Goal: Transaction & Acquisition: Purchase product/service

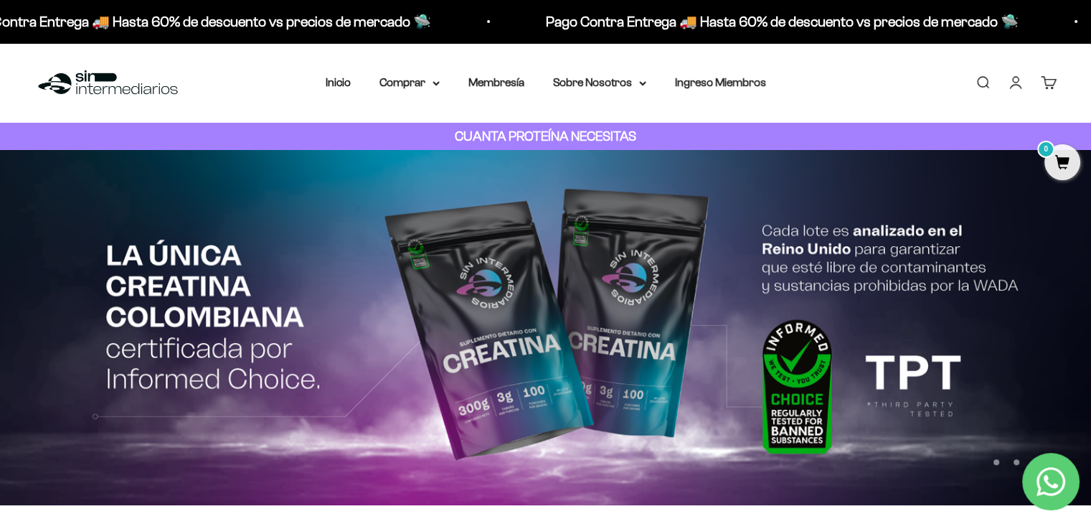
click at [1008, 85] on link "Iniciar sesión" at bounding box center [1016, 83] width 16 height 16
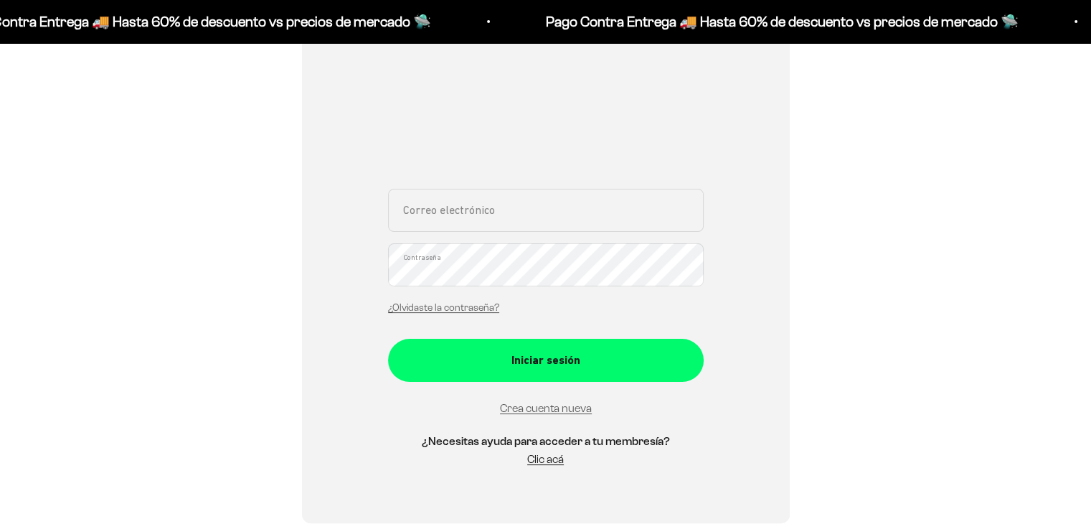
scroll to position [238, 0]
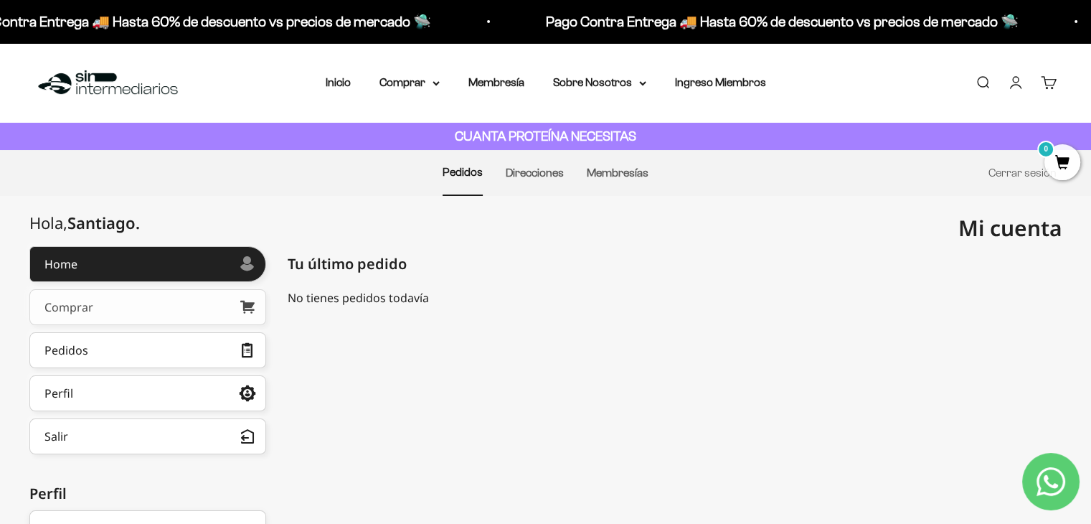
click at [138, 310] on link "Comprar" at bounding box center [147, 307] width 237 height 36
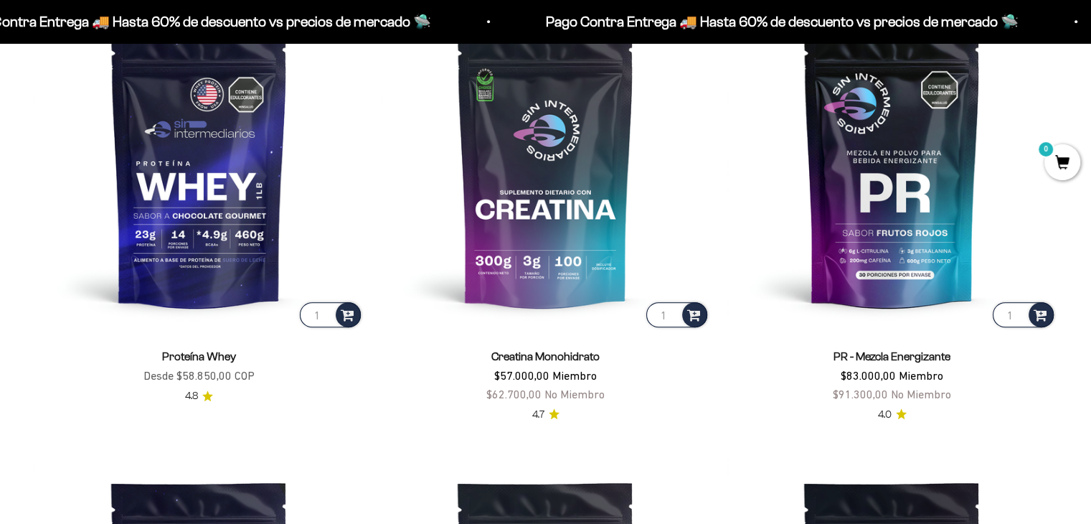
scroll to position [674, 0]
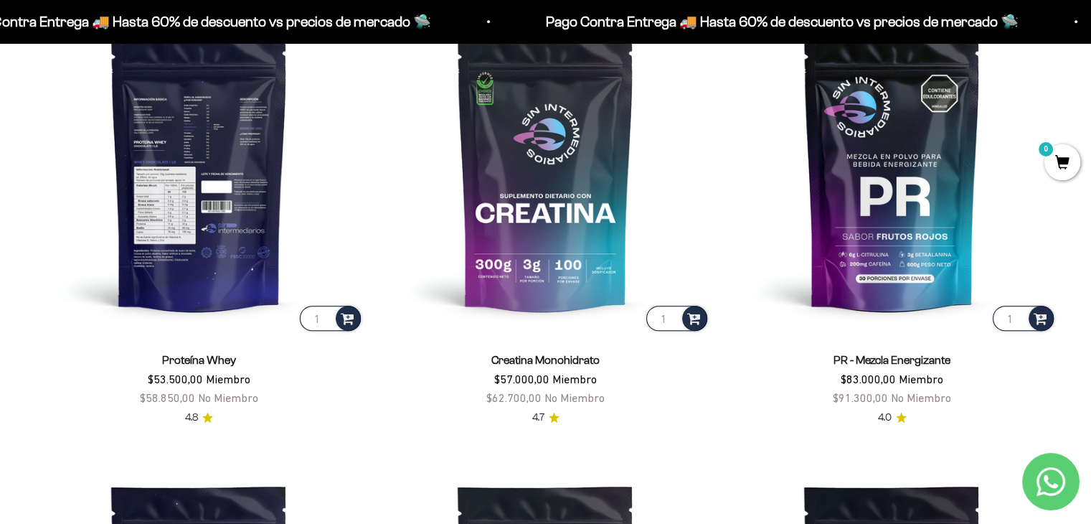
click at [217, 138] on img at bounding box center [198, 168] width 329 height 329
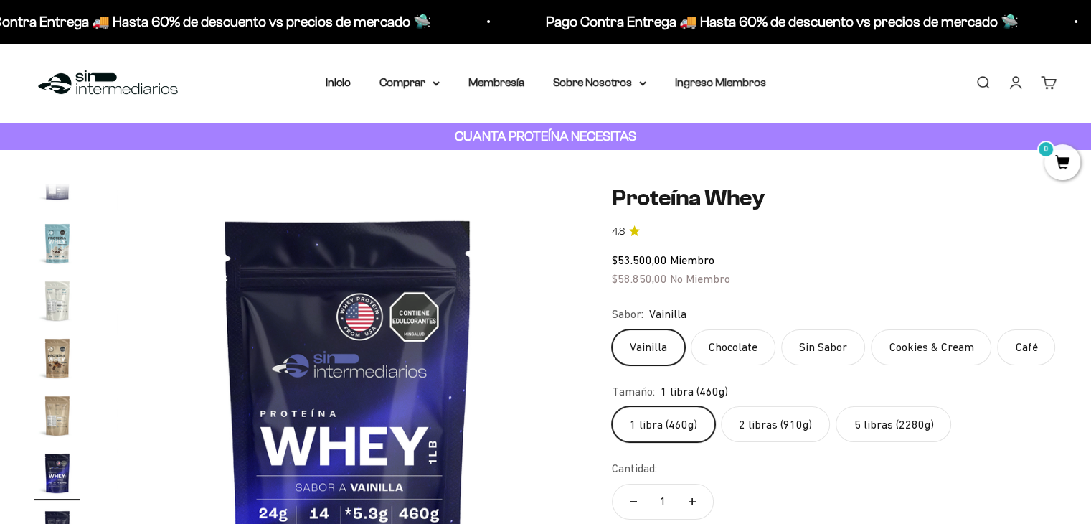
scroll to position [0, 8162]
click at [723, 345] on label "Chocolate" at bounding box center [733, 347] width 85 height 36
click at [612, 329] on input "Chocolate" at bounding box center [611, 329] width 1 height 1
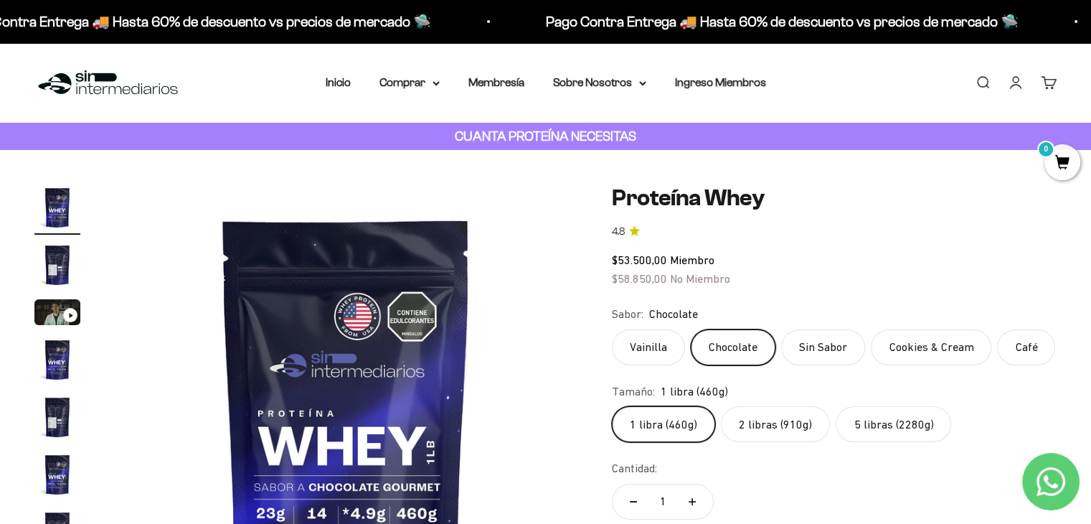
click at [812, 338] on label "Sin Sabor" at bounding box center [823, 347] width 84 height 36
click at [612, 329] on input "Sin Sabor" at bounding box center [611, 329] width 1 height 1
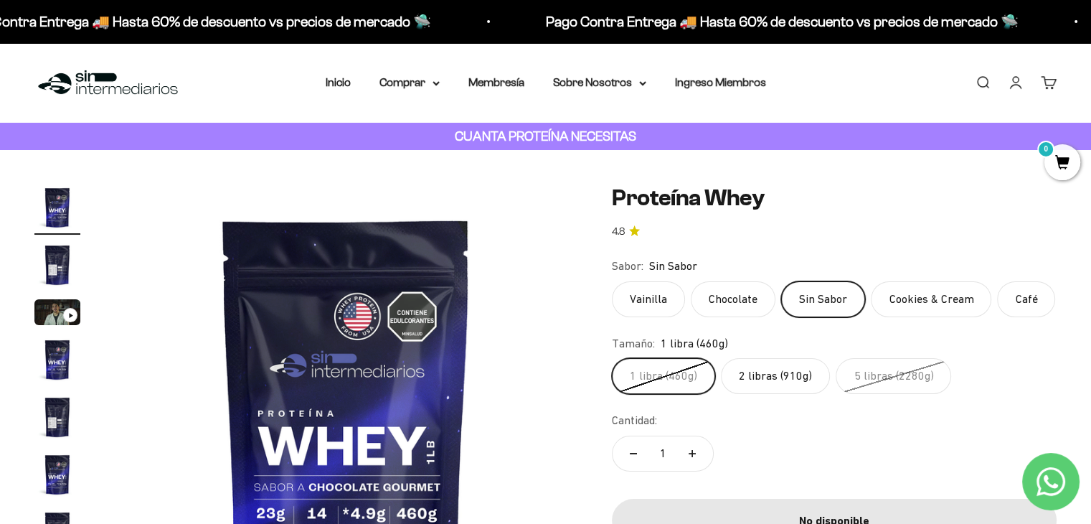
click at [1016, 296] on label "Café" at bounding box center [1026, 299] width 58 height 36
click at [612, 281] on input "Café" at bounding box center [611, 281] width 1 height 1
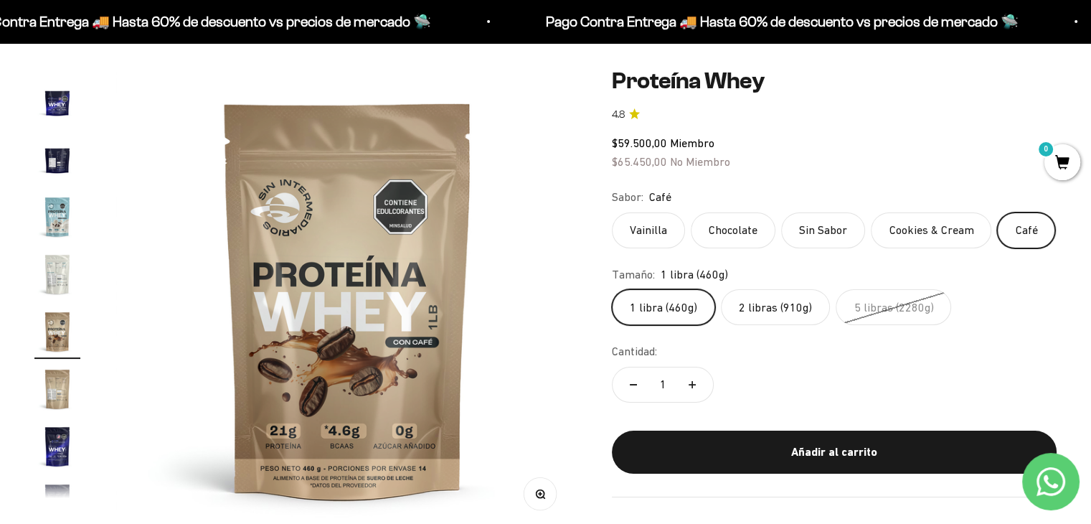
scroll to position [118, 0]
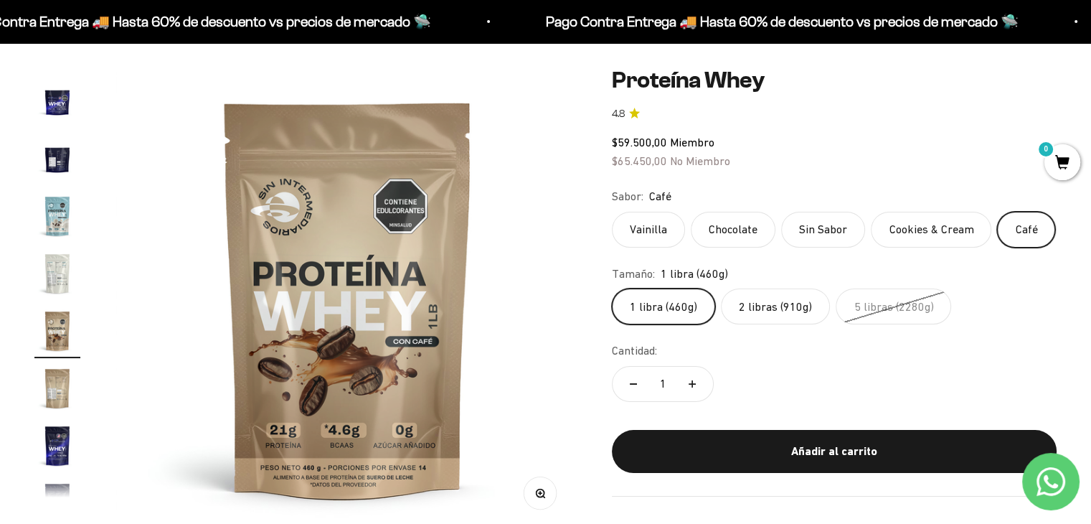
click at [740, 311] on label "2 libras (910g)" at bounding box center [775, 306] width 109 height 36
click at [612, 288] on input "2 libras (910g)" at bounding box center [611, 288] width 1 height 1
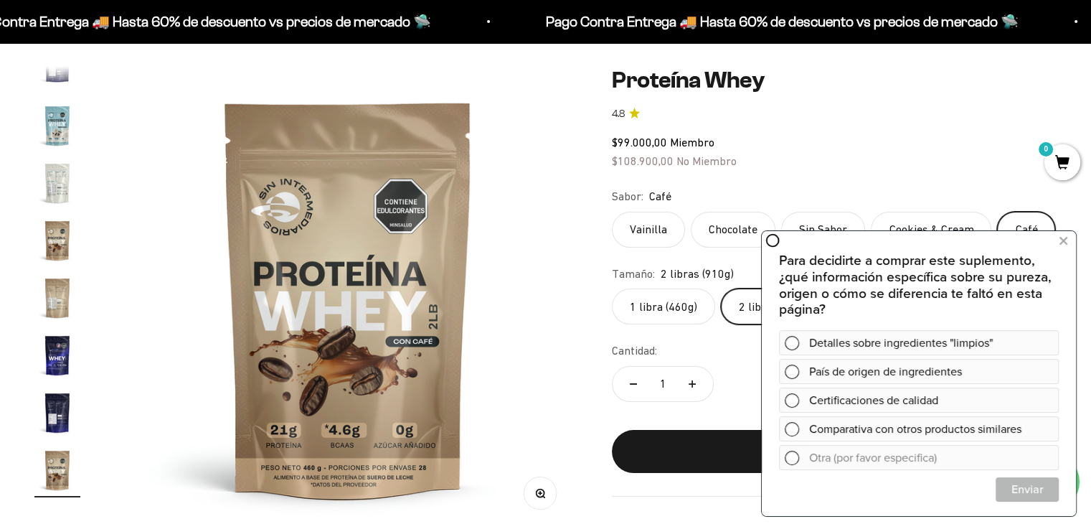
click at [829, 108] on link "4.8" at bounding box center [834, 114] width 445 height 16
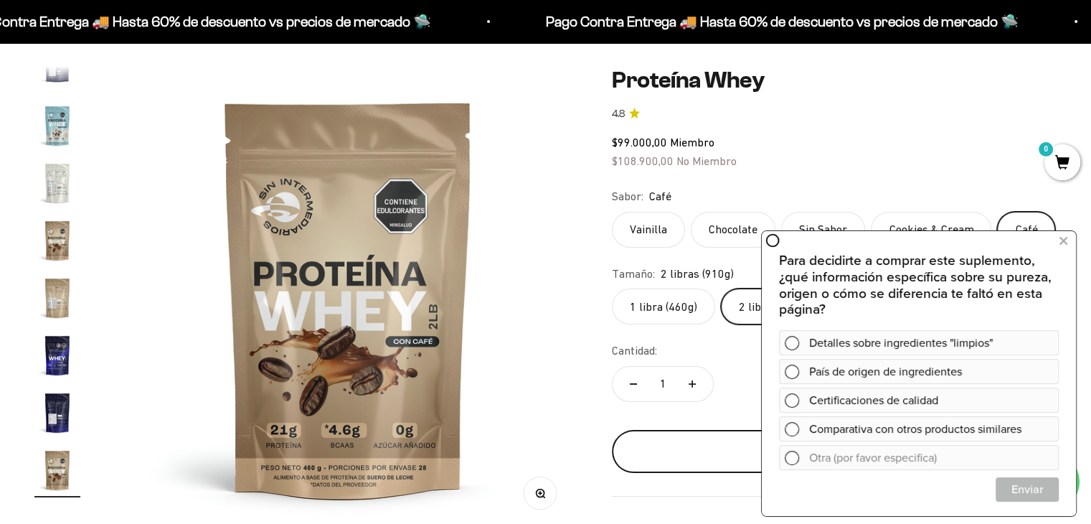
click at [690, 432] on button "Añadir al carrito" at bounding box center [834, 451] width 445 height 43
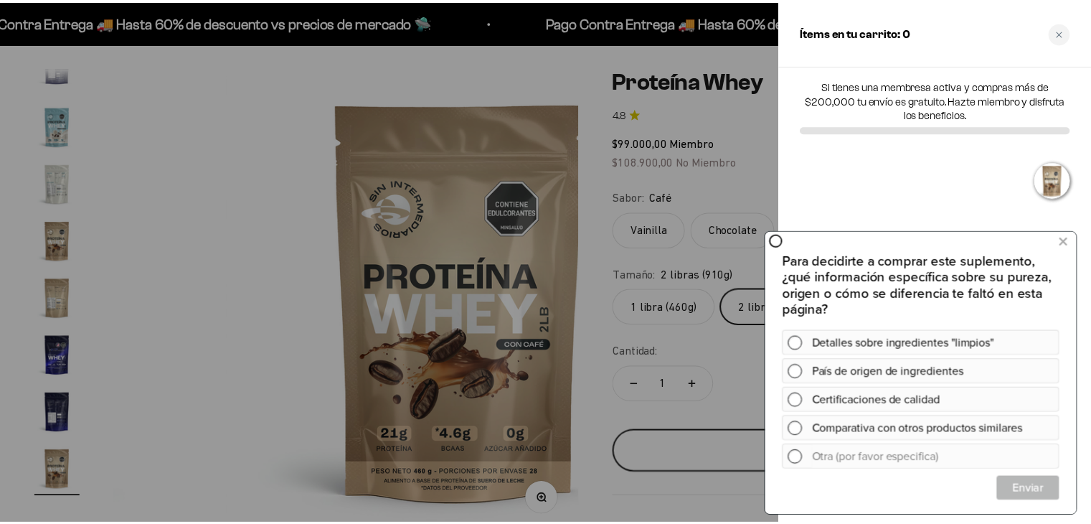
scroll to position [0, 9237]
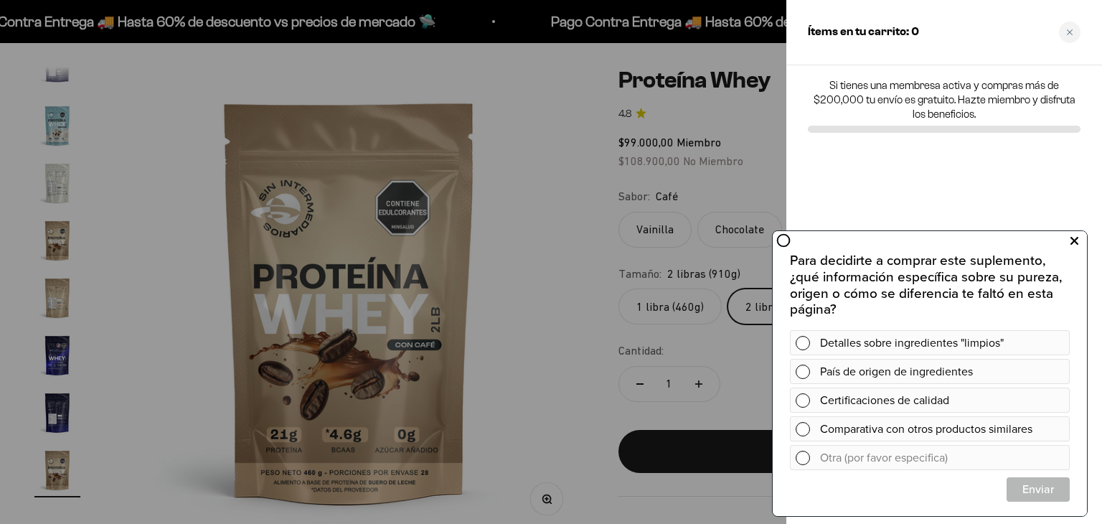
click at [1073, 240] on icon at bounding box center [1075, 241] width 8 height 19
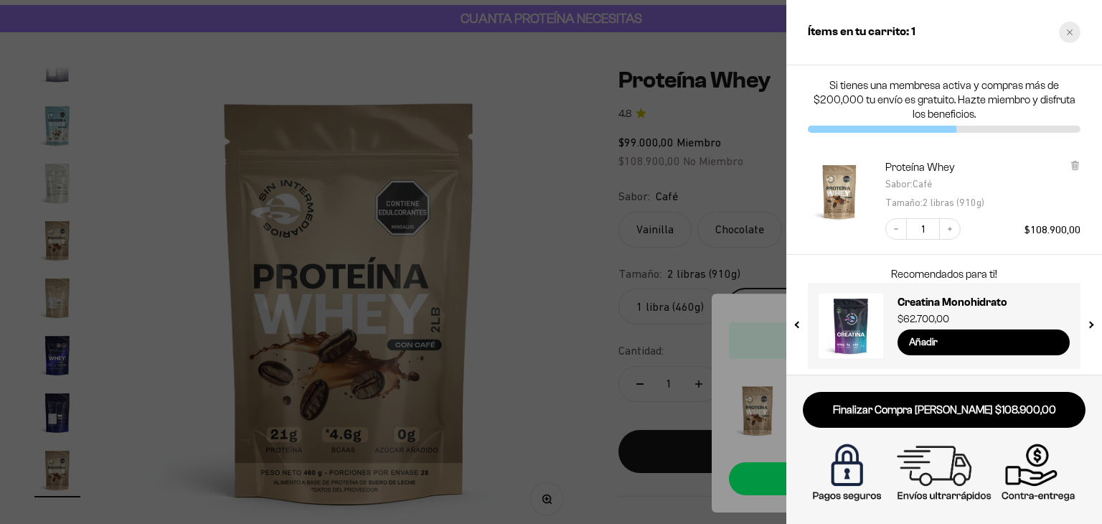
click at [1070, 34] on icon "Close cart" at bounding box center [1069, 32] width 7 height 7
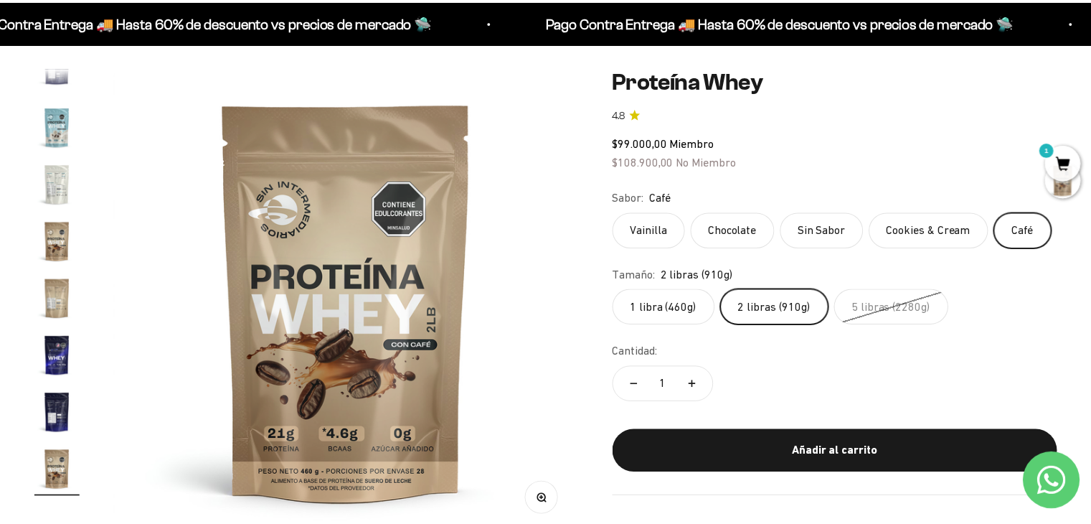
scroll to position [0, 9123]
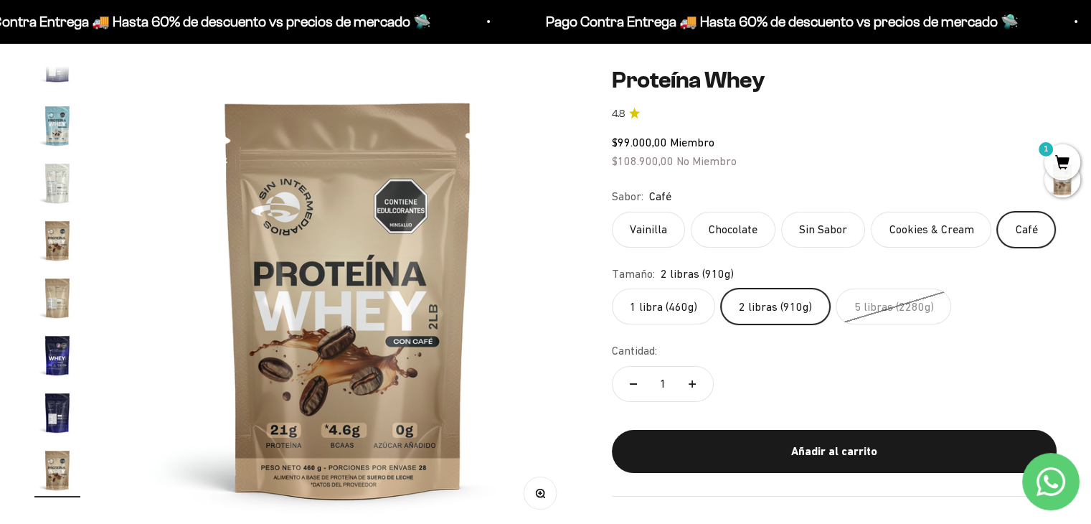
click at [730, 225] on label "Chocolate" at bounding box center [733, 230] width 85 height 36
click at [612, 212] on input "Chocolate" at bounding box center [611, 211] width 1 height 1
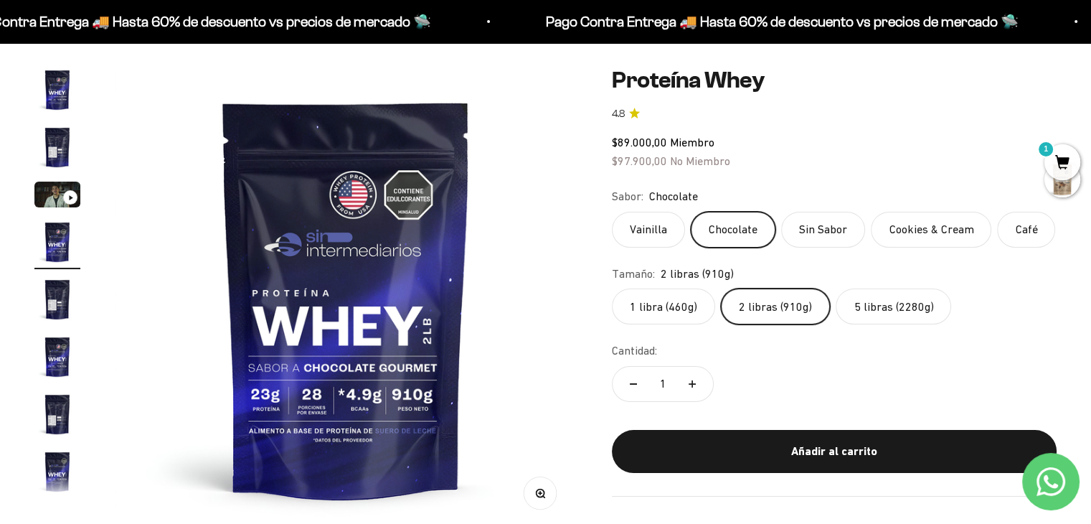
click at [692, 377] on button "Aumentar cantidad" at bounding box center [693, 384] width 42 height 34
type input "2"
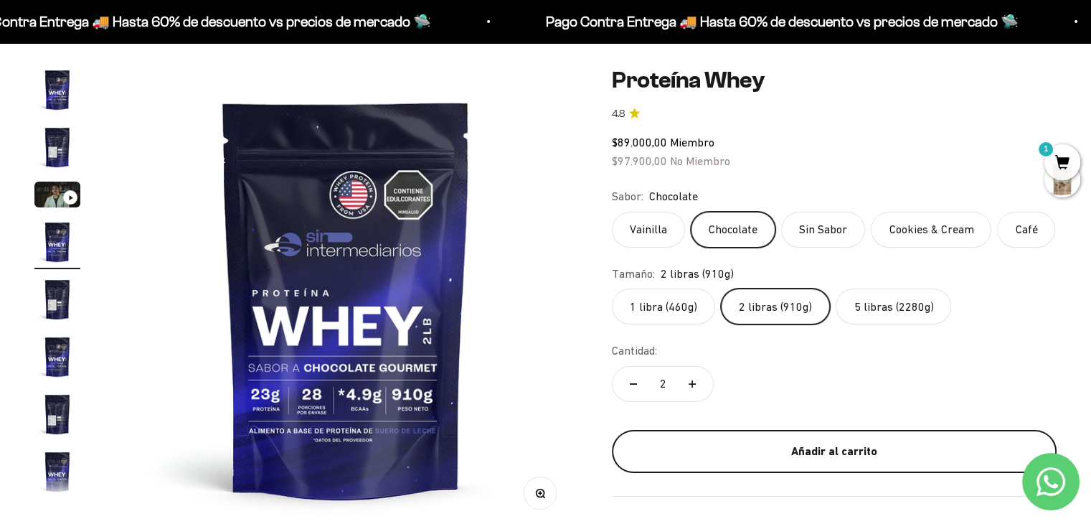
click at [716, 458] on div "Añadir al carrito" at bounding box center [834, 451] width 387 height 19
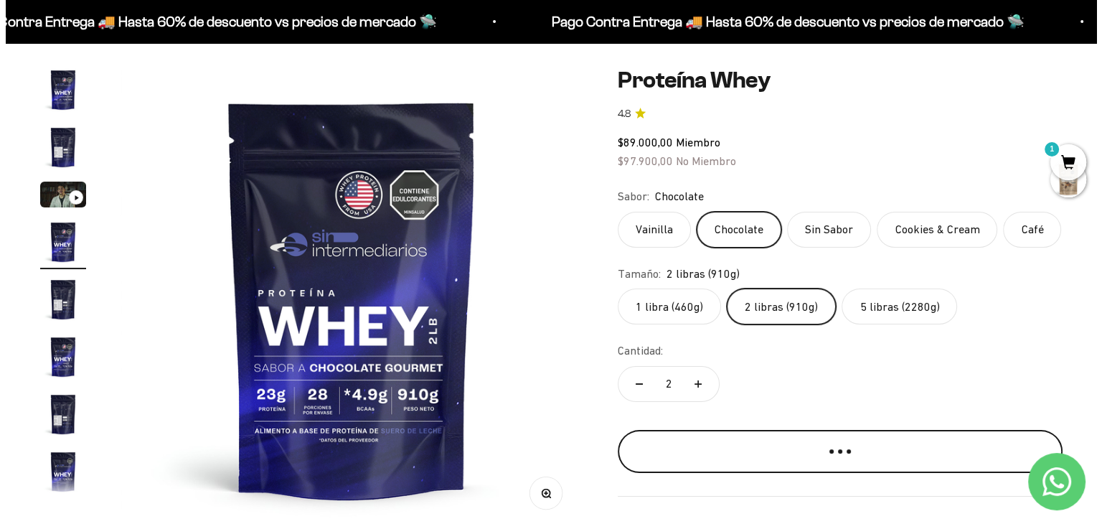
scroll to position [0, 1458]
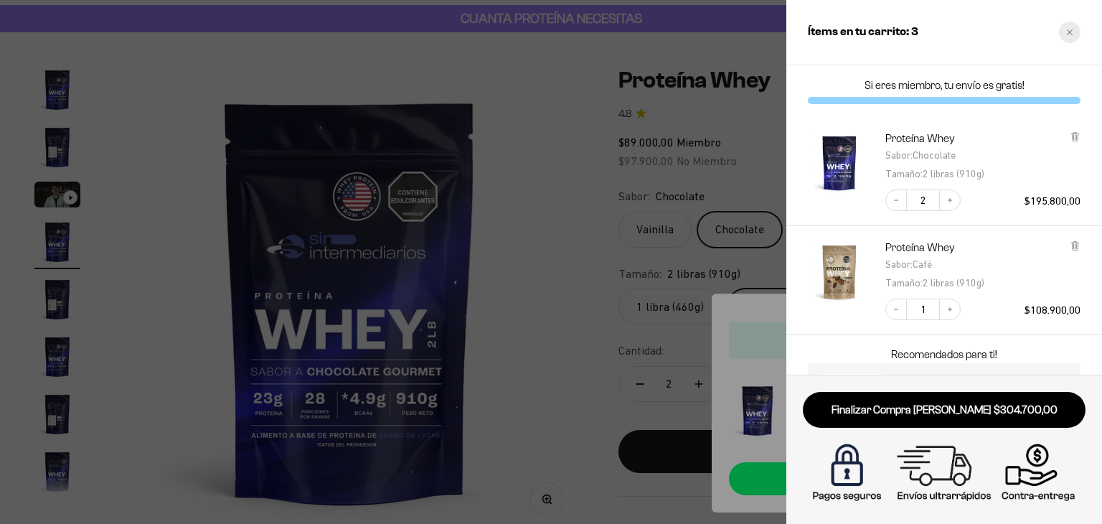
click at [1071, 32] on icon "Close cart" at bounding box center [1069, 32] width 7 height 7
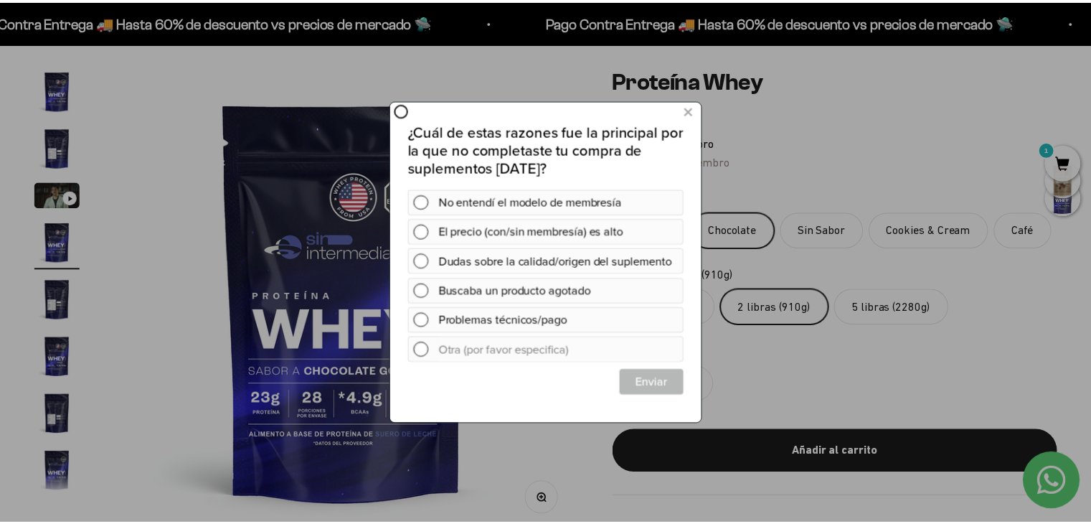
scroll to position [0, 0]
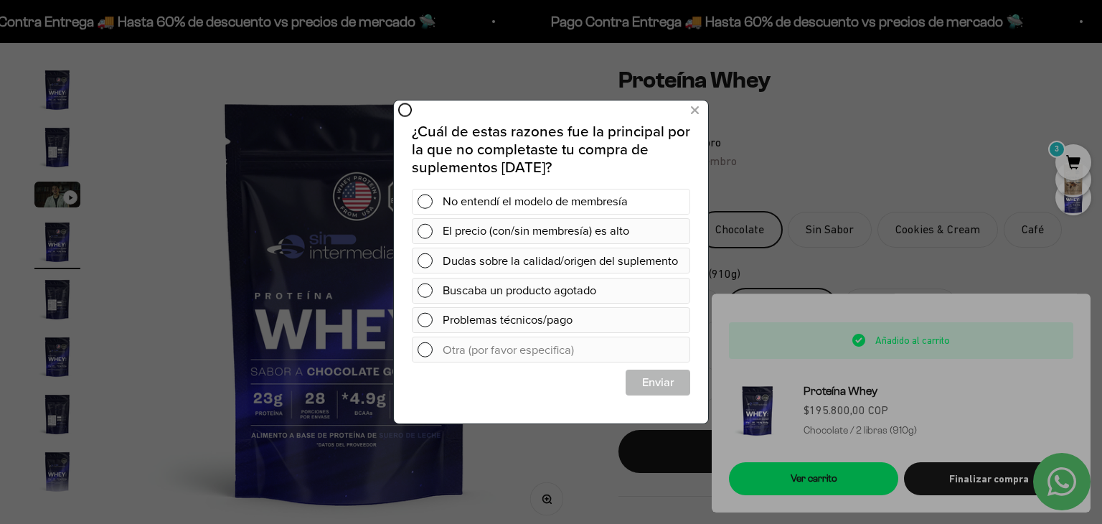
click at [548, 199] on div "No entendí el modelo de membresía" at bounding box center [564, 202] width 242 height 26
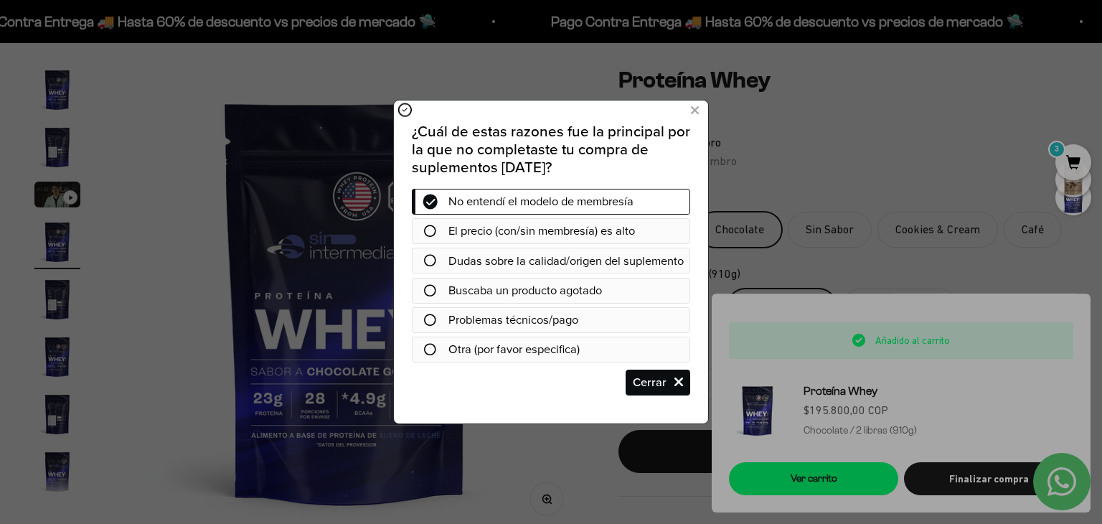
click at [430, 231] on icon at bounding box center [430, 231] width 12 height 12
click at [433, 232] on icon at bounding box center [430, 231] width 12 height 12
click at [655, 395] on span "Cerrar" at bounding box center [657, 383] width 63 height 26
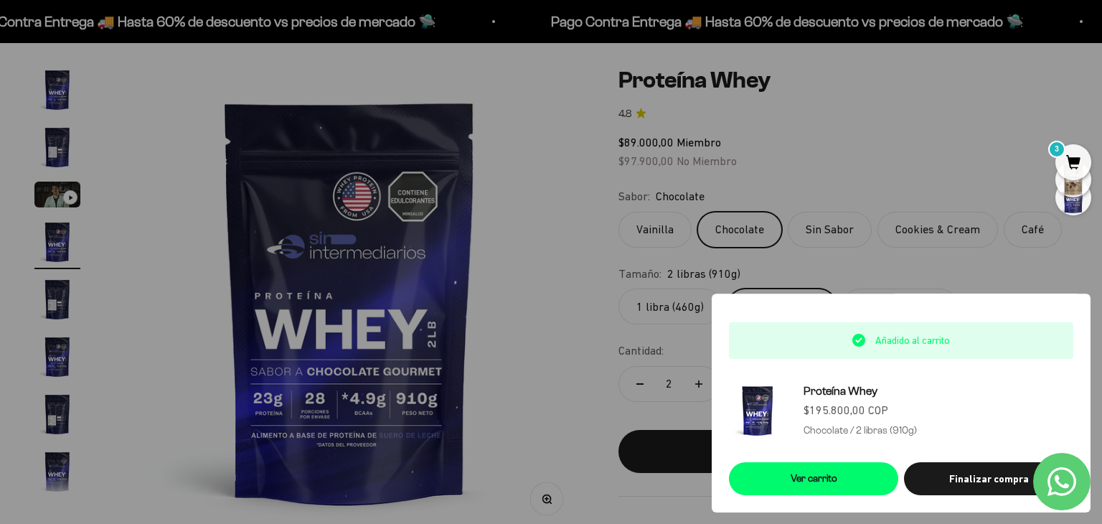
click at [976, 171] on div at bounding box center [551, 262] width 1102 height 524
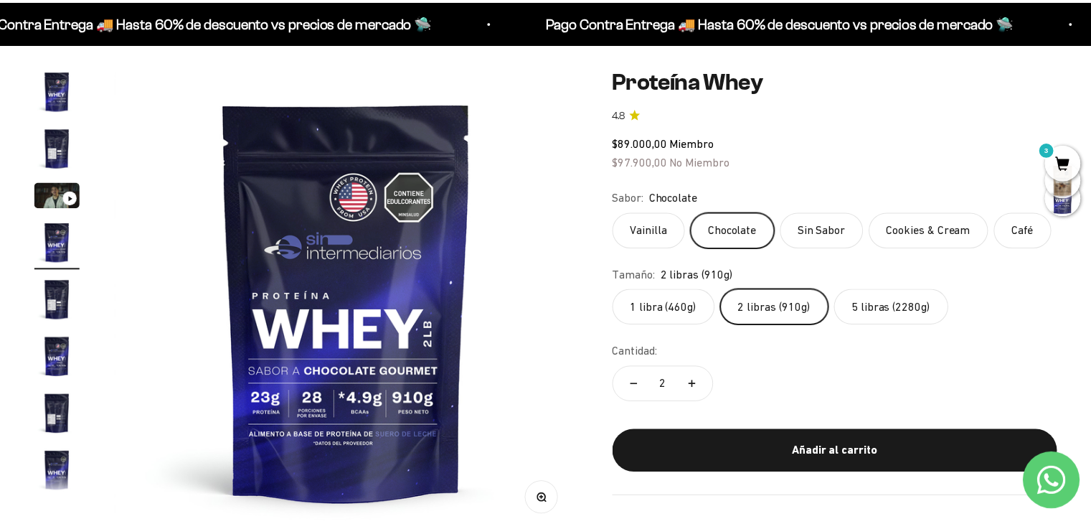
scroll to position [0, 1441]
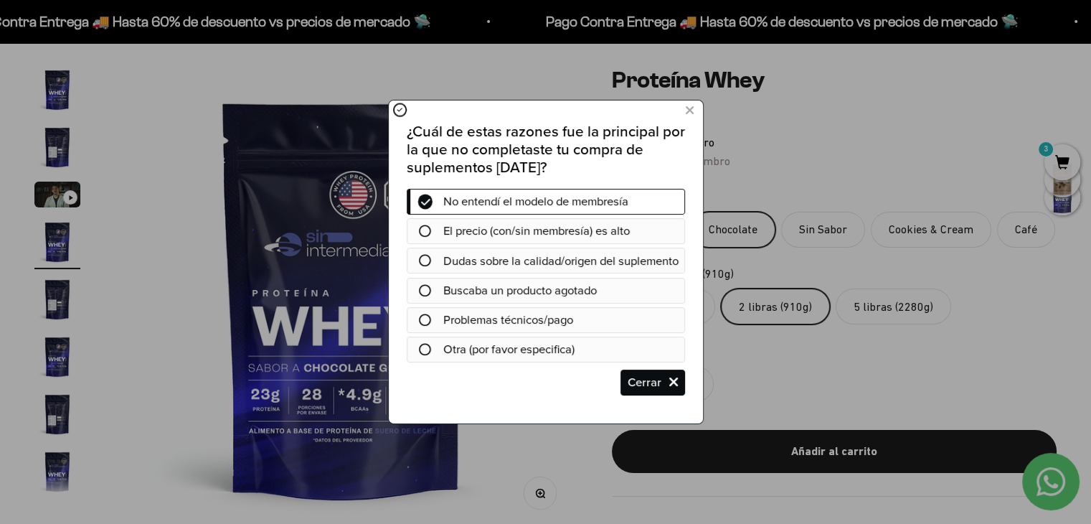
click at [1063, 160] on div at bounding box center [545, 262] width 1091 height 524
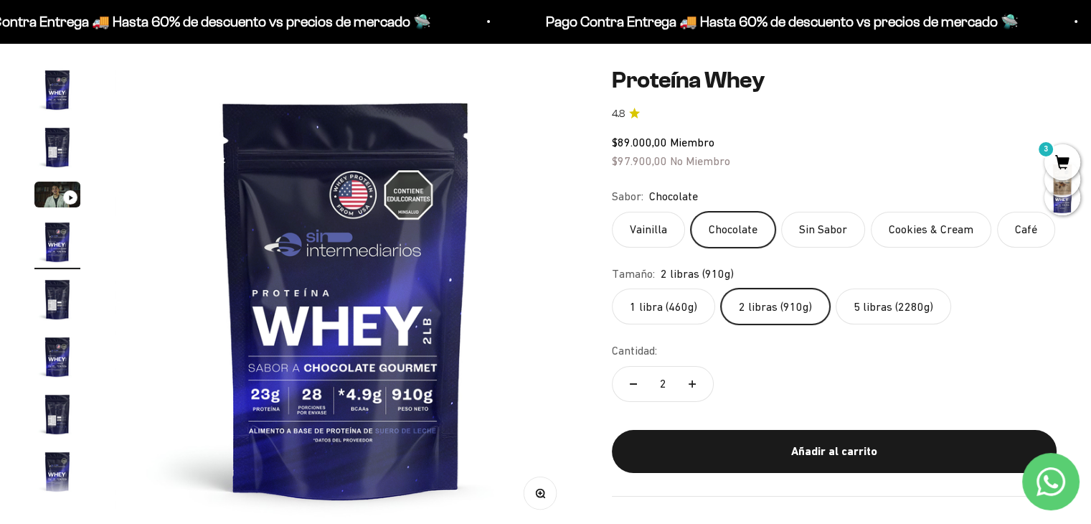
click at [1076, 164] on span "3" at bounding box center [1063, 162] width 36 height 36
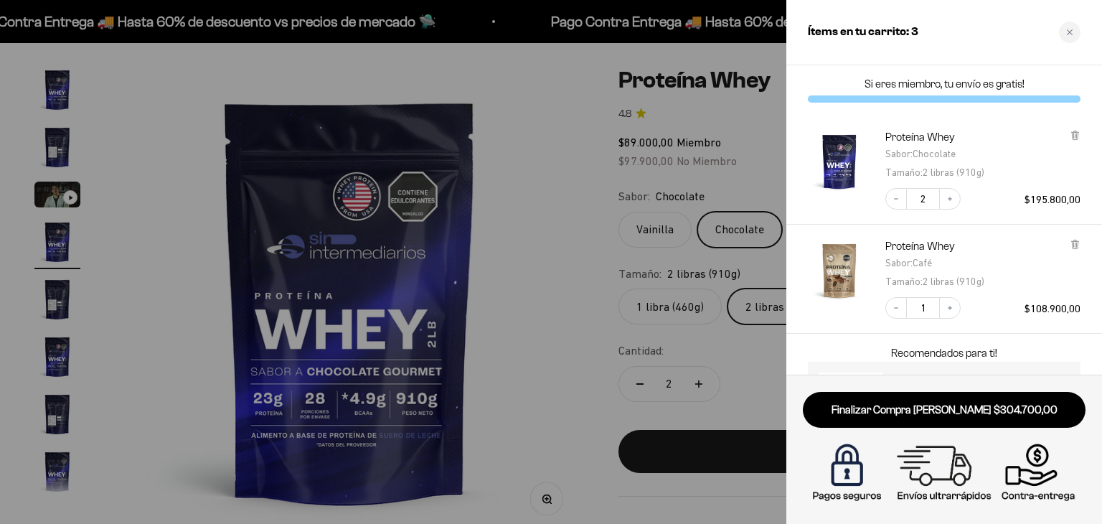
scroll to position [1, 0]
click at [953, 305] on icon "Increase quantity" at bounding box center [950, 308] width 9 height 9
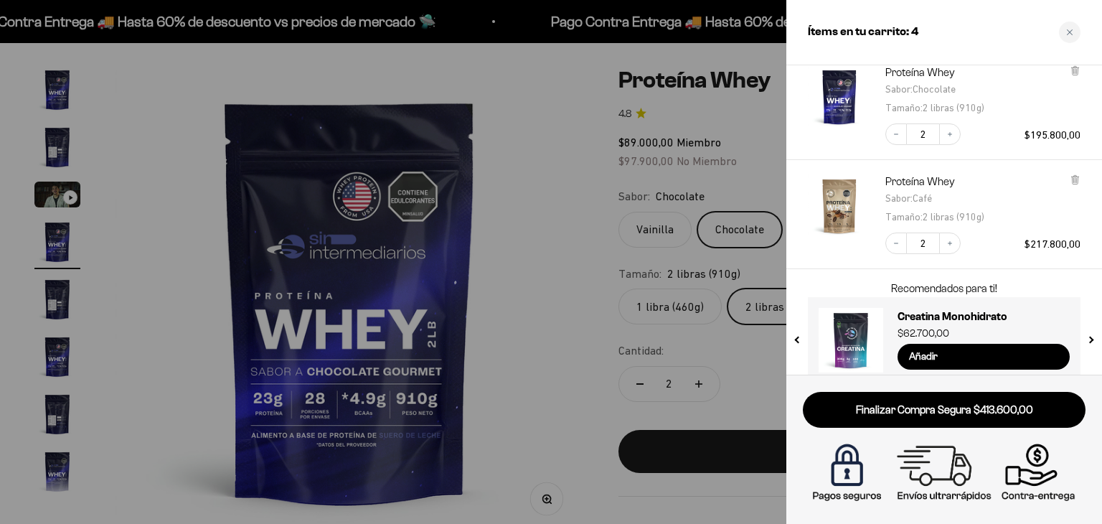
scroll to position [85, 0]
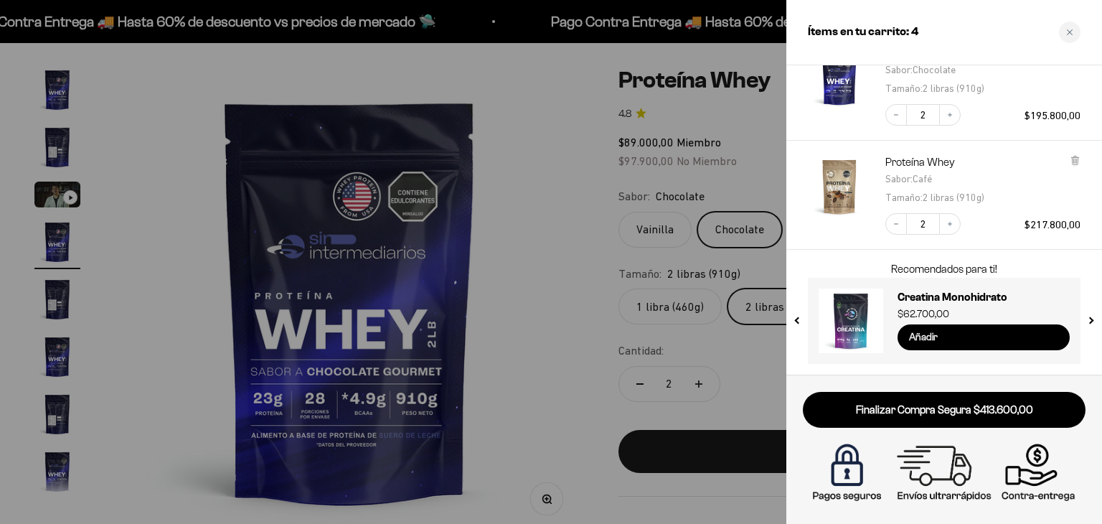
click at [953, 337] on input "Añadir" at bounding box center [984, 337] width 172 height 26
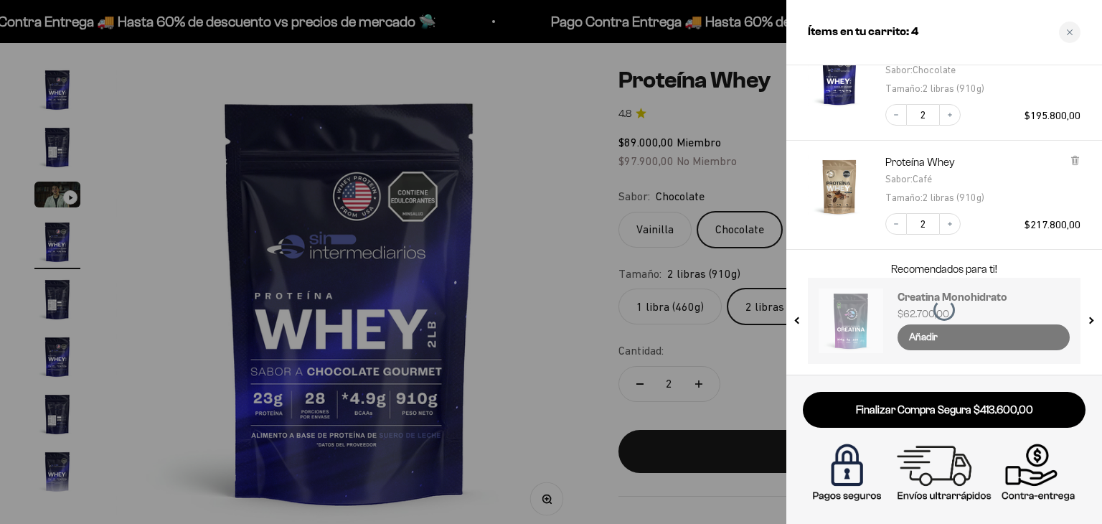
scroll to position [178, 0]
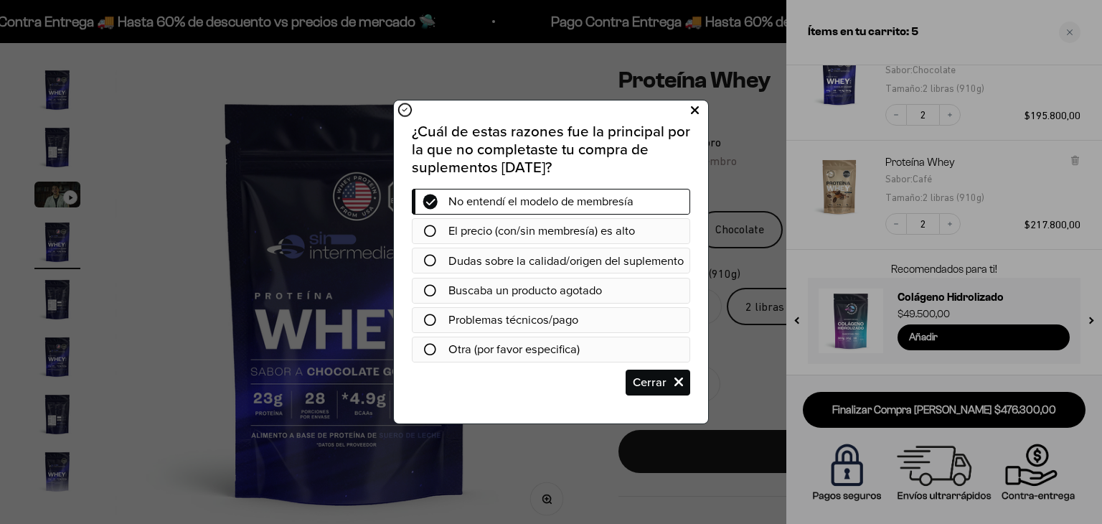
click at [697, 109] on icon at bounding box center [695, 110] width 8 height 19
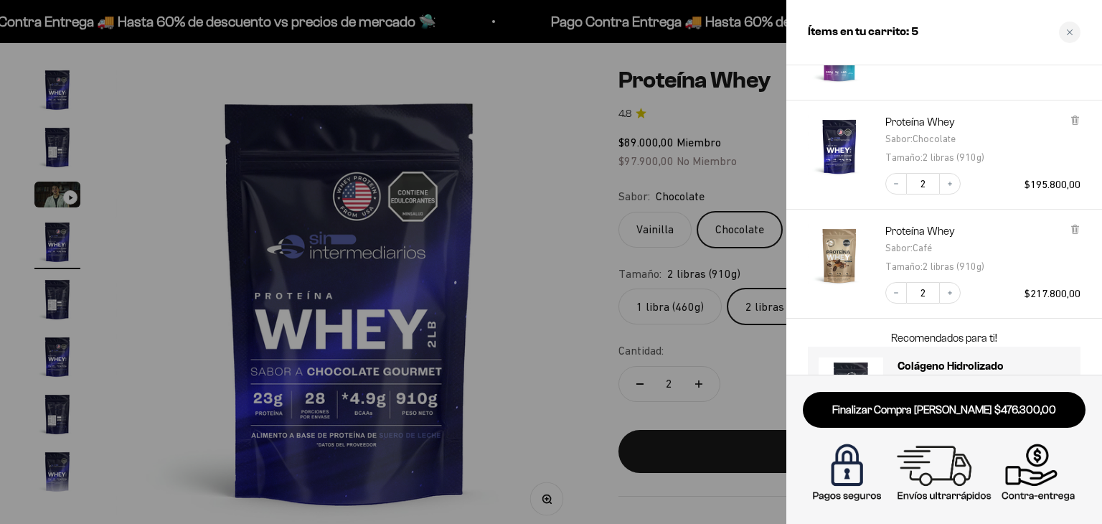
scroll to position [112, 0]
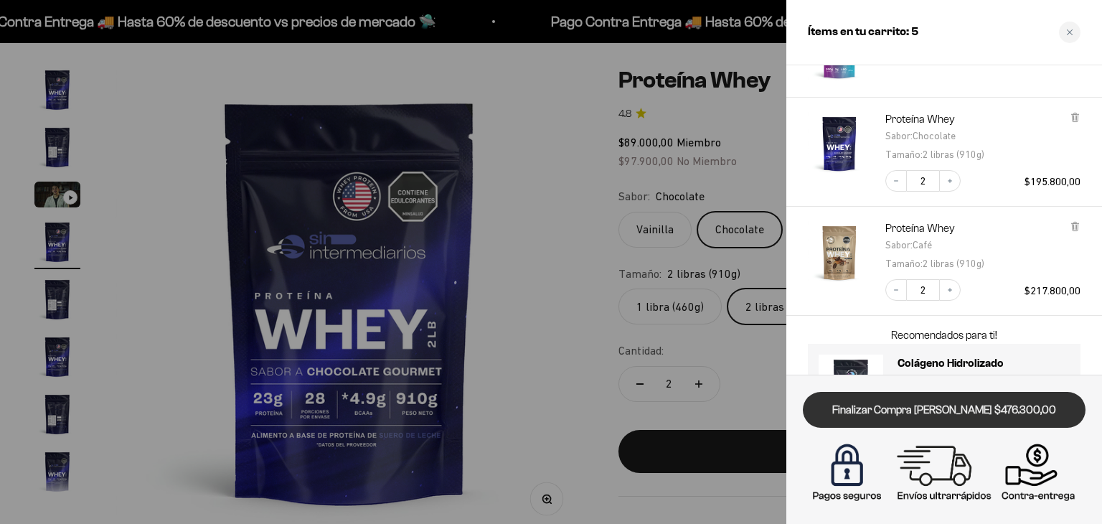
click at [890, 399] on link "Finalizar Compra [PERSON_NAME] $476.300,00" at bounding box center [944, 410] width 283 height 37
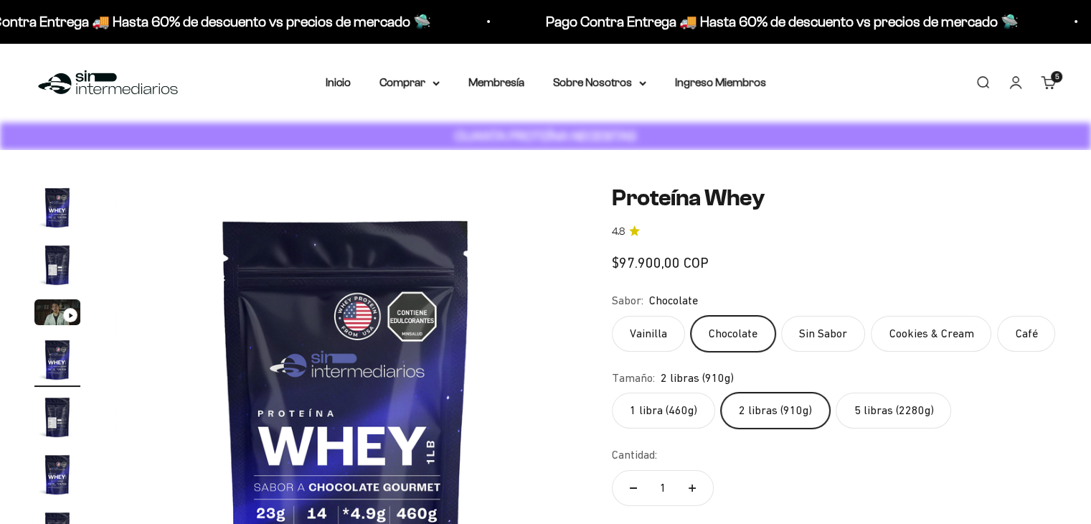
scroll to position [0, 1441]
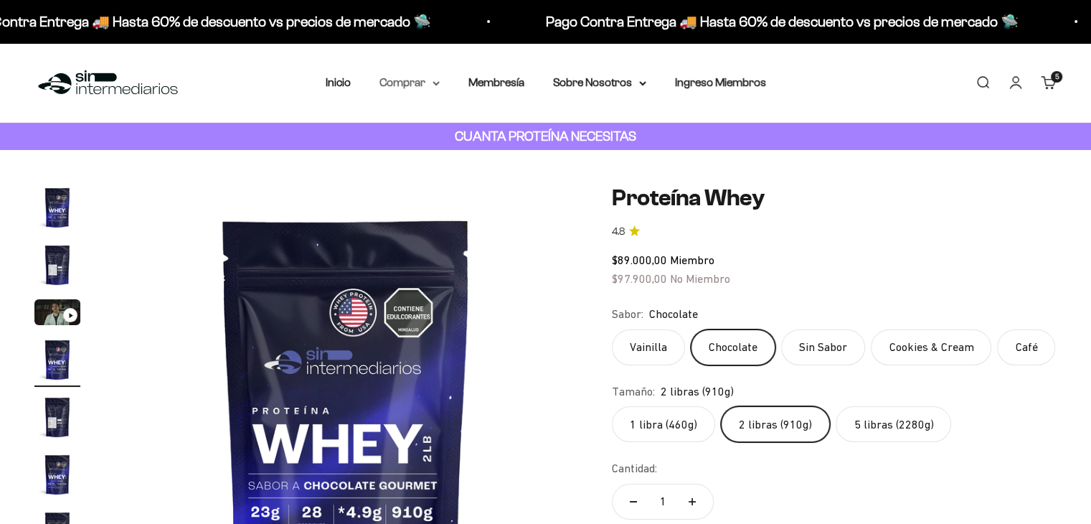
click at [408, 79] on summary "Comprar" at bounding box center [410, 82] width 60 height 19
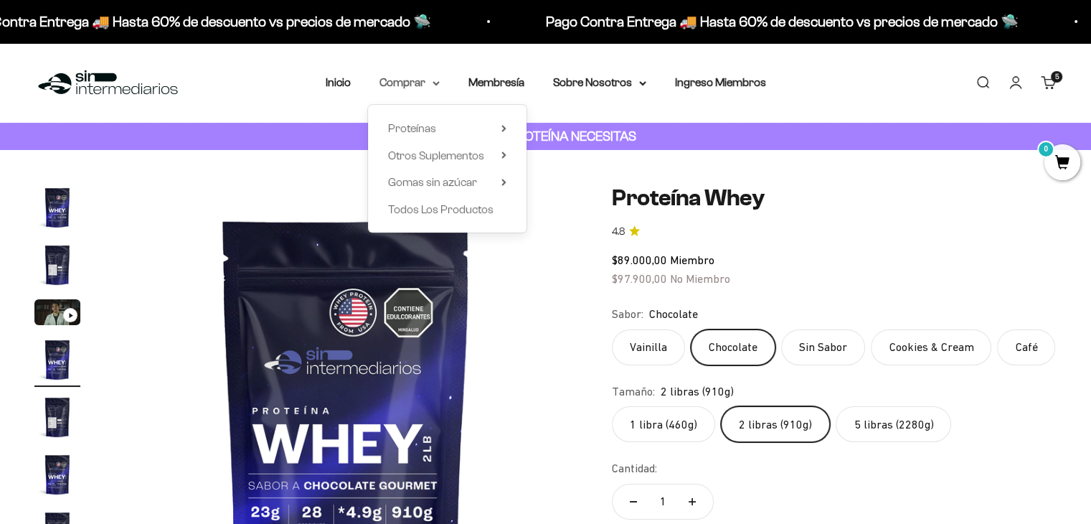
scroll to position [0, 0]
click at [502, 154] on icon at bounding box center [504, 154] width 5 height 7
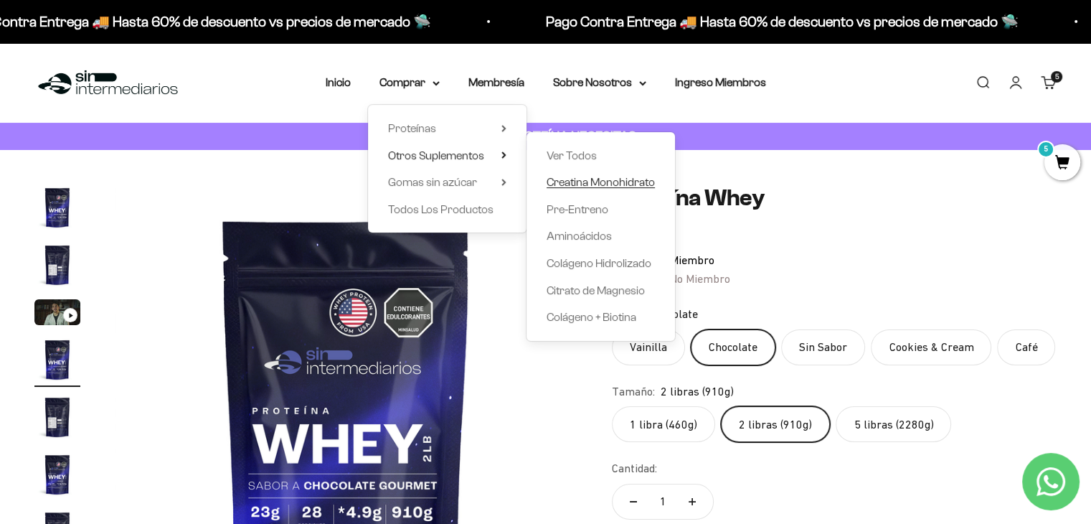
click at [582, 177] on span "Creatina Monohidrato" at bounding box center [601, 182] width 108 height 12
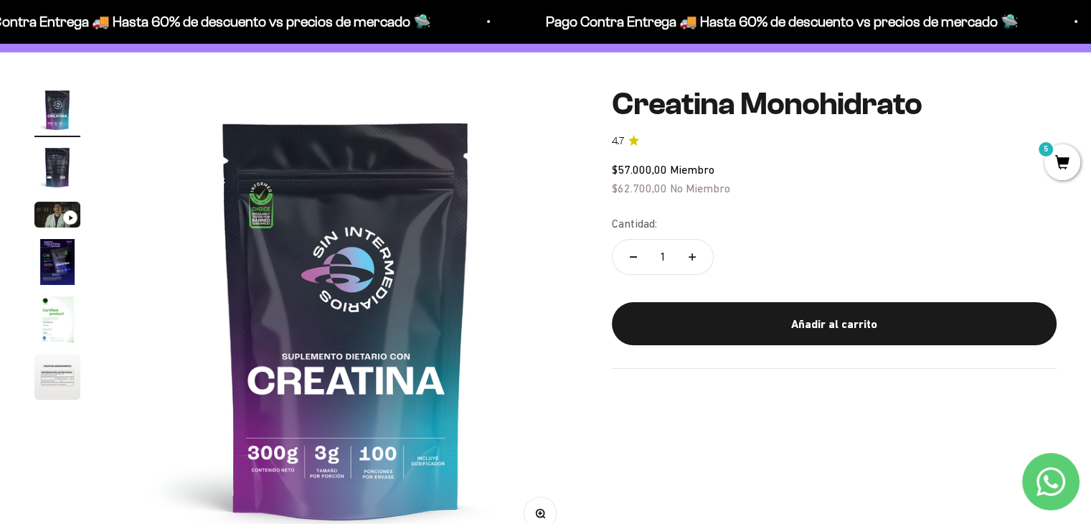
scroll to position [98, 0]
click at [54, 316] on img "Ir al artículo 5" at bounding box center [57, 319] width 46 height 46
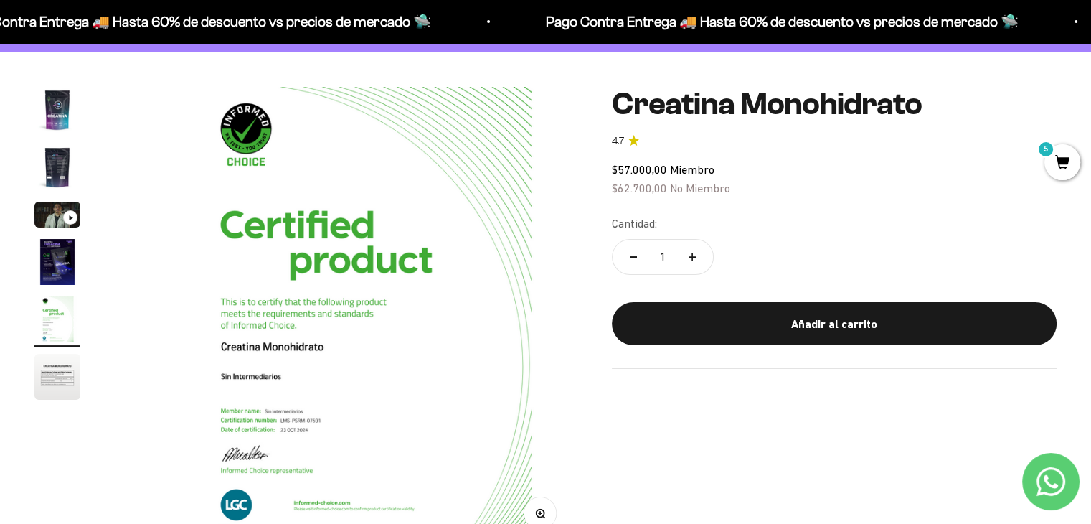
scroll to position [0, 1920]
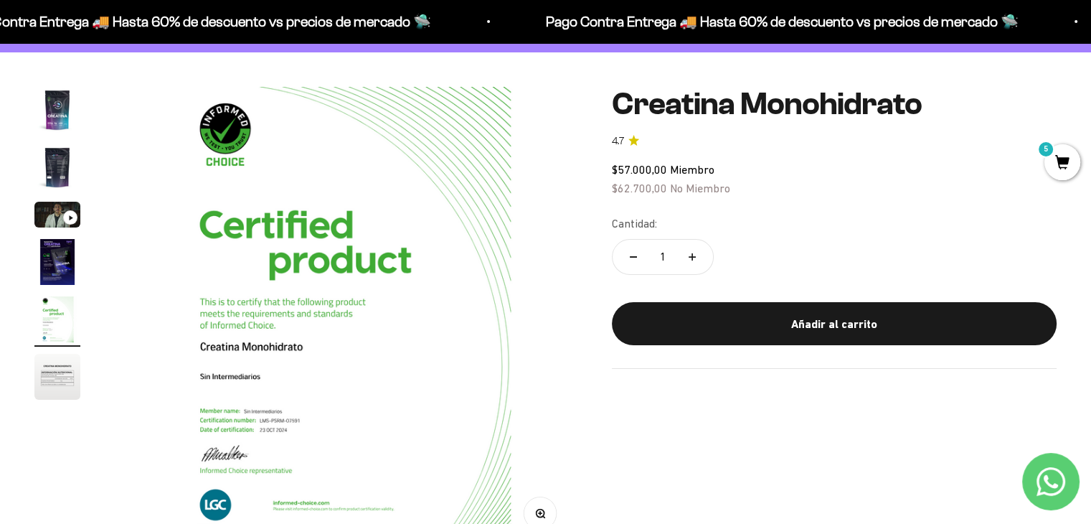
click at [58, 364] on img "Ir al artículo 6" at bounding box center [57, 377] width 46 height 46
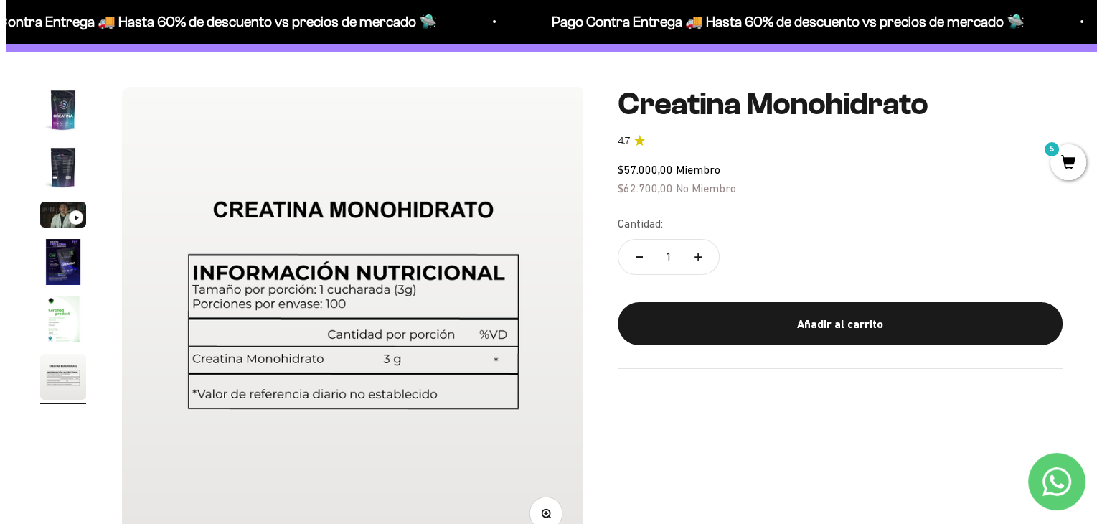
scroll to position [0, 0]
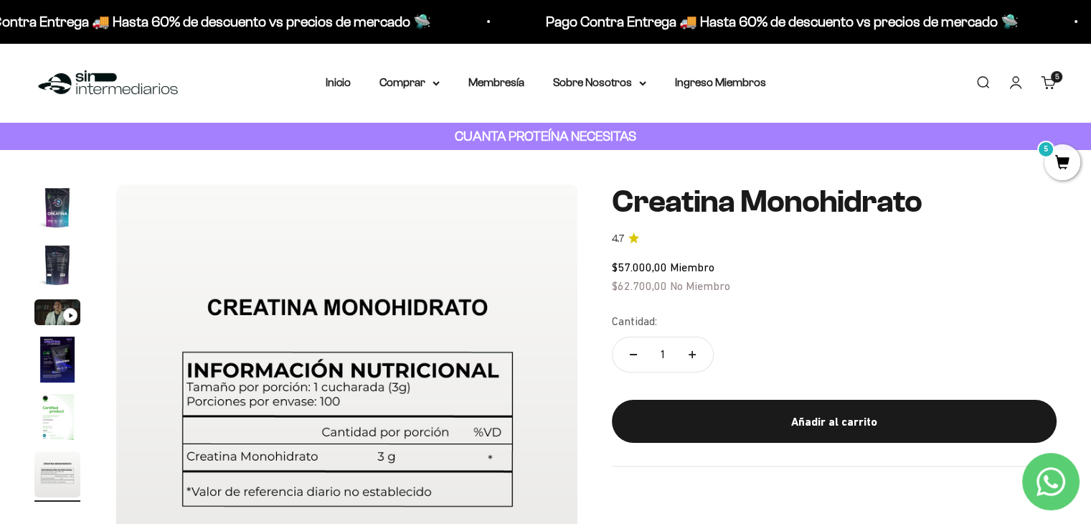
click at [1051, 79] on cart-count "5 artículos 5" at bounding box center [1056, 76] width 11 height 11
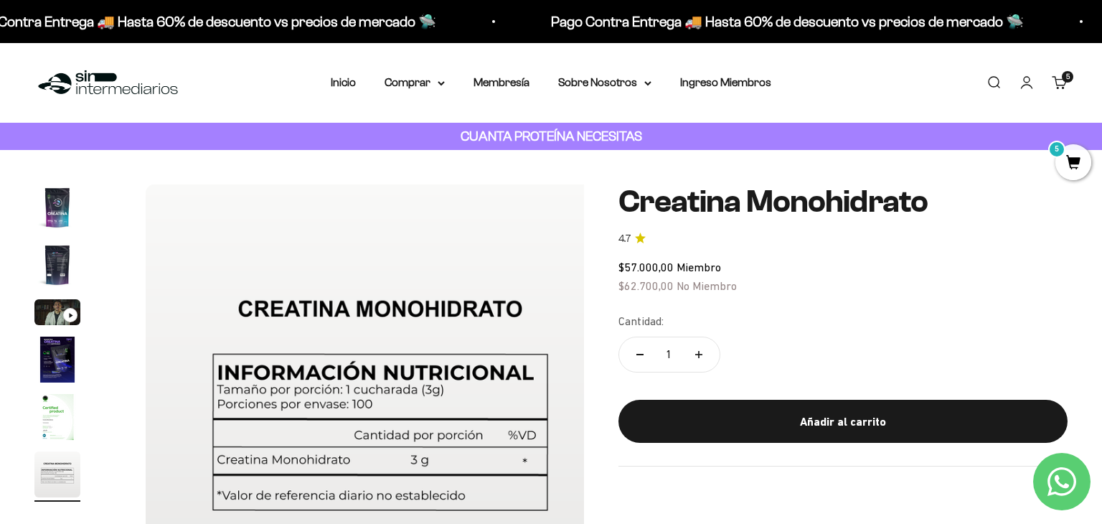
scroll to position [0, 2431]
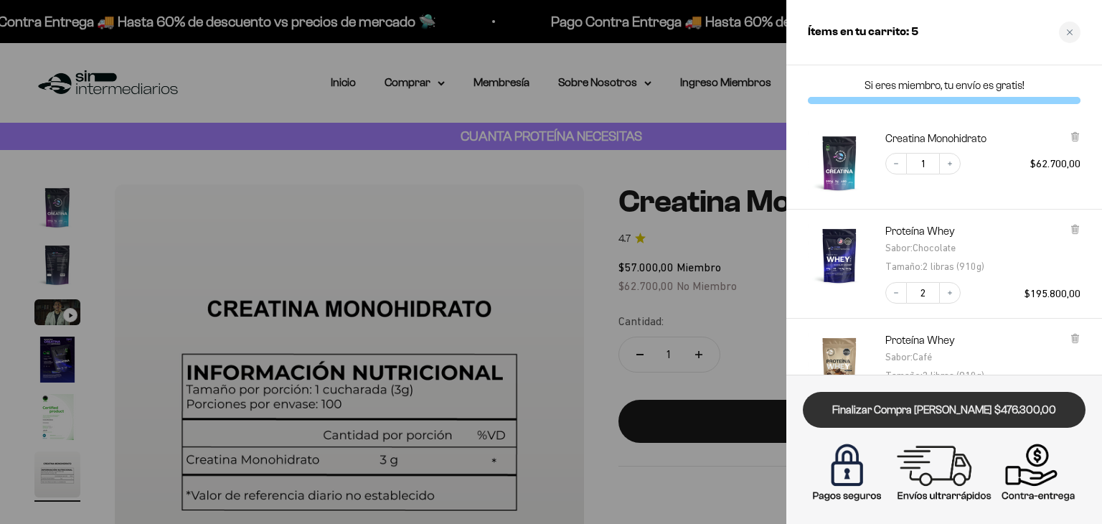
click at [944, 396] on link "Finalizar Compra [PERSON_NAME] $476.300,00" at bounding box center [944, 410] width 283 height 37
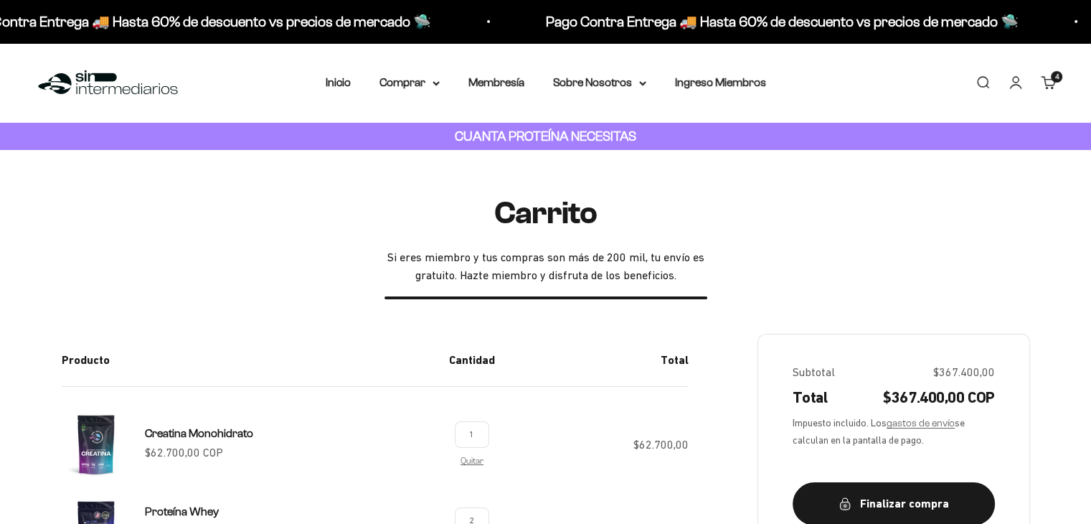
click at [1043, 84] on link "Carrito 4 artículos 4" at bounding box center [1049, 83] width 16 height 16
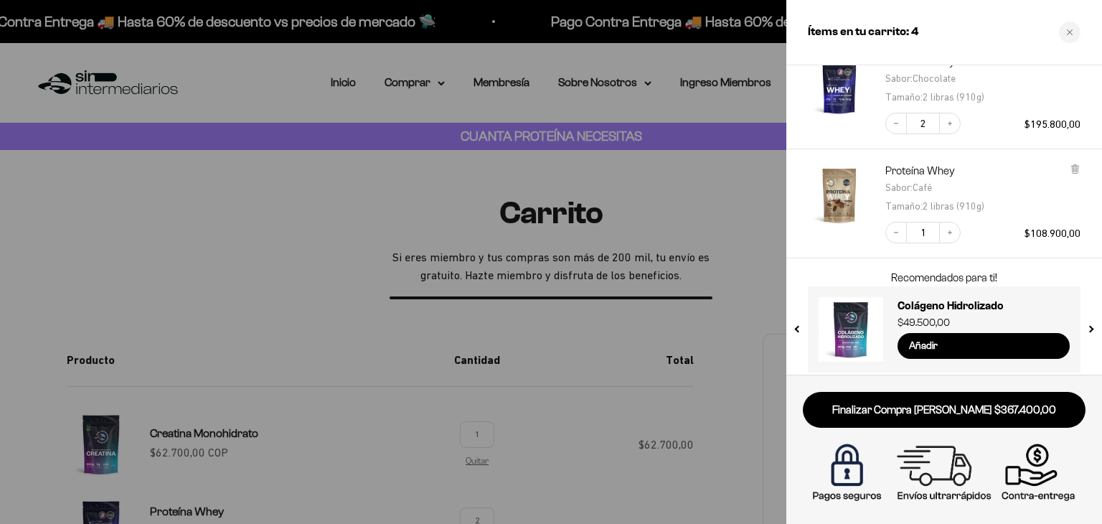
scroll to position [178, 0]
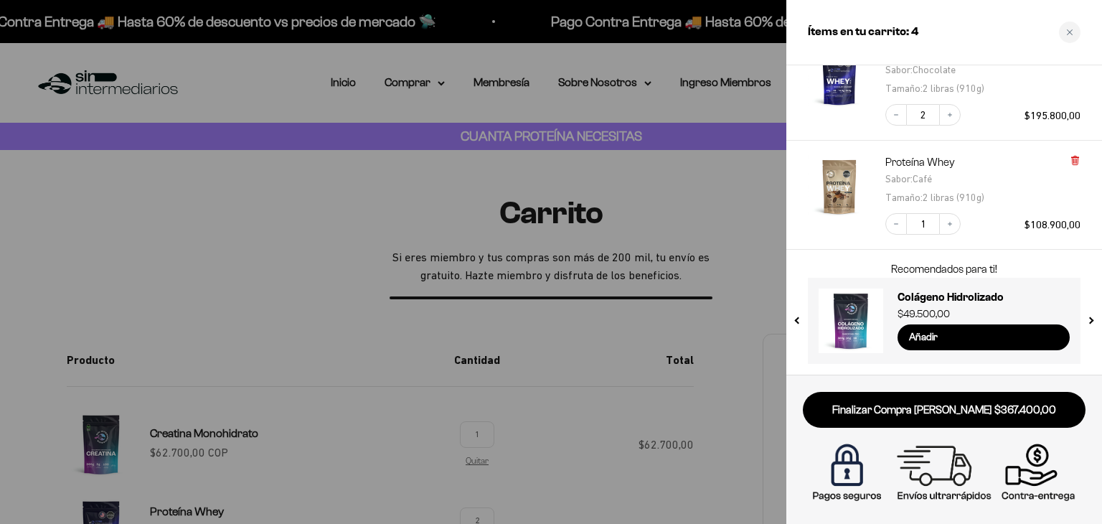
click at [1076, 158] on icon at bounding box center [1075, 160] width 6 height 7
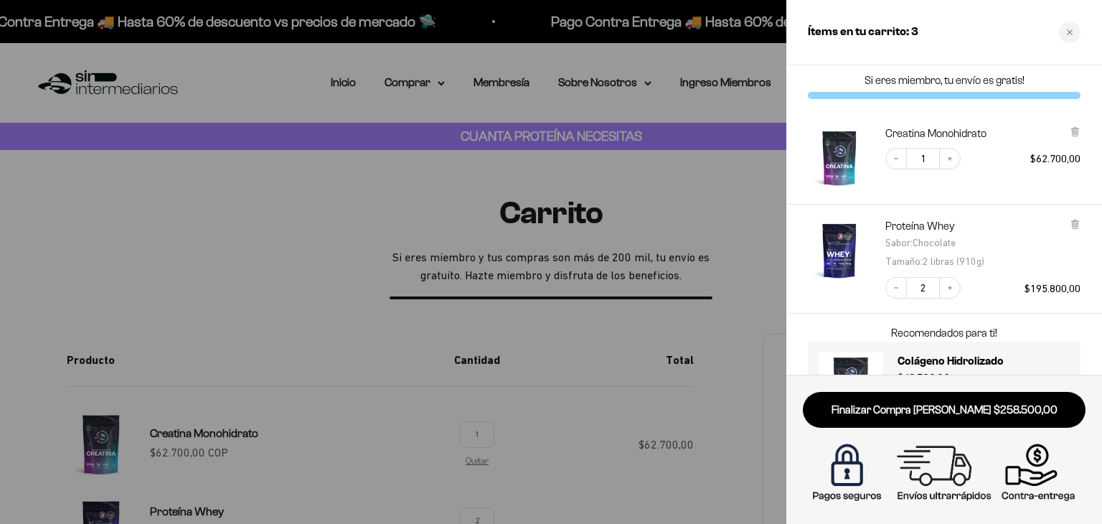
scroll to position [1, 0]
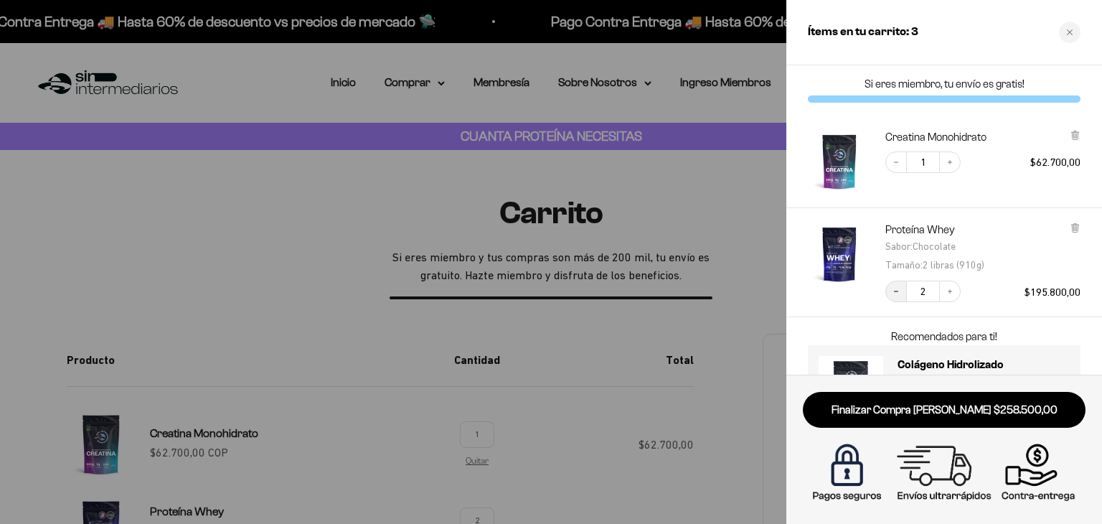
click at [900, 288] on icon "Decrease quantity" at bounding box center [896, 291] width 9 height 9
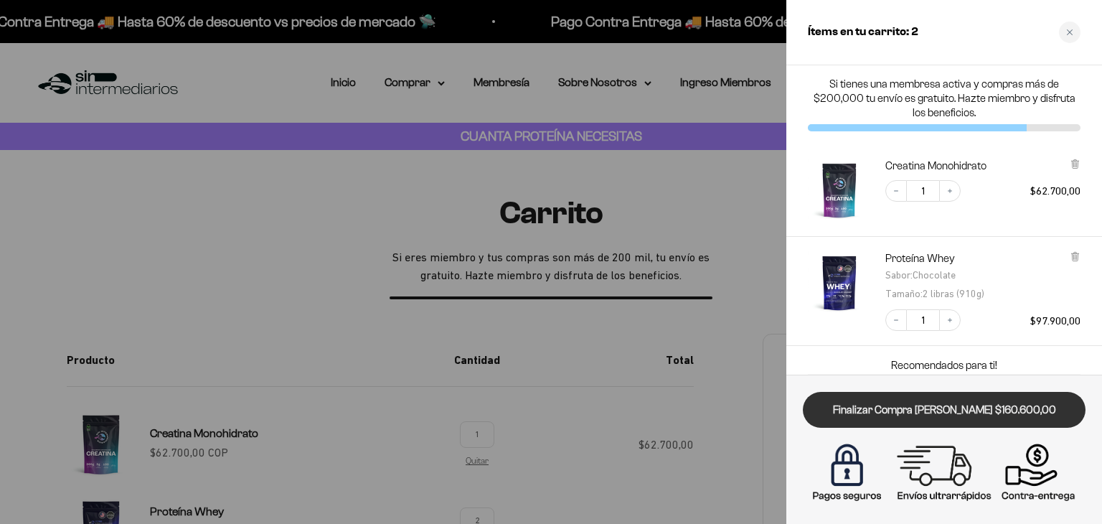
click at [892, 417] on link "Finalizar Compra Segura $160.600,00" at bounding box center [944, 410] width 283 height 37
